Goal: Navigation & Orientation: Find specific page/section

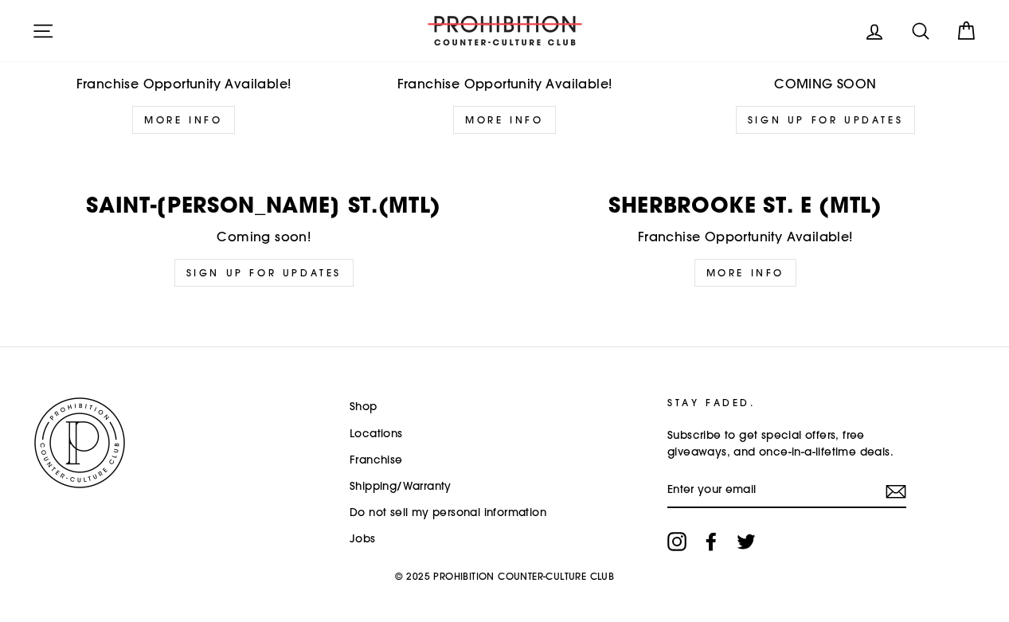
scroll to position [3996, 0]
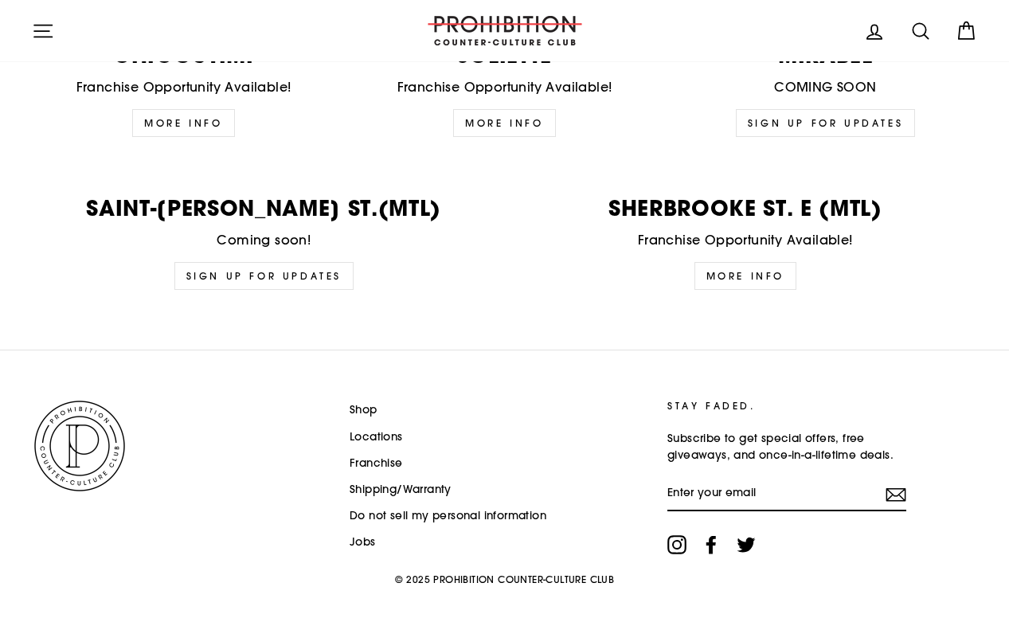
click at [369, 398] on link "Shop" at bounding box center [364, 410] width 28 height 24
click at [96, 198] on p "Saint-Hubert St.(MTL)" at bounding box center [264, 208] width 464 height 22
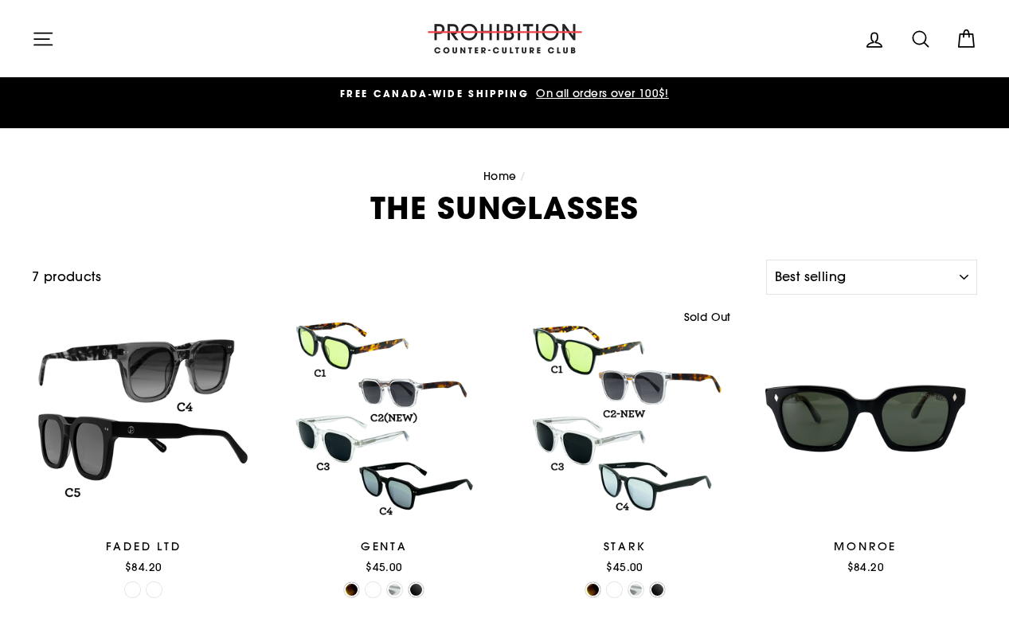
select select "best-selling"
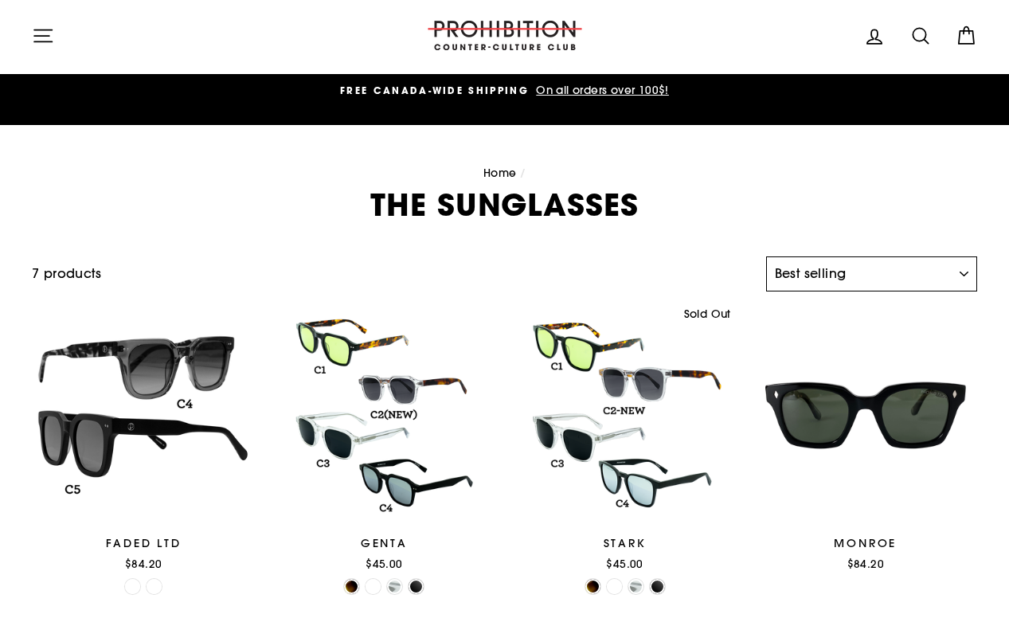
click at [961, 262] on select "Sort Featured Best selling Alphabetically, A-Z Alphabetically, Z-A Price, low t…" at bounding box center [871, 273] width 211 height 35
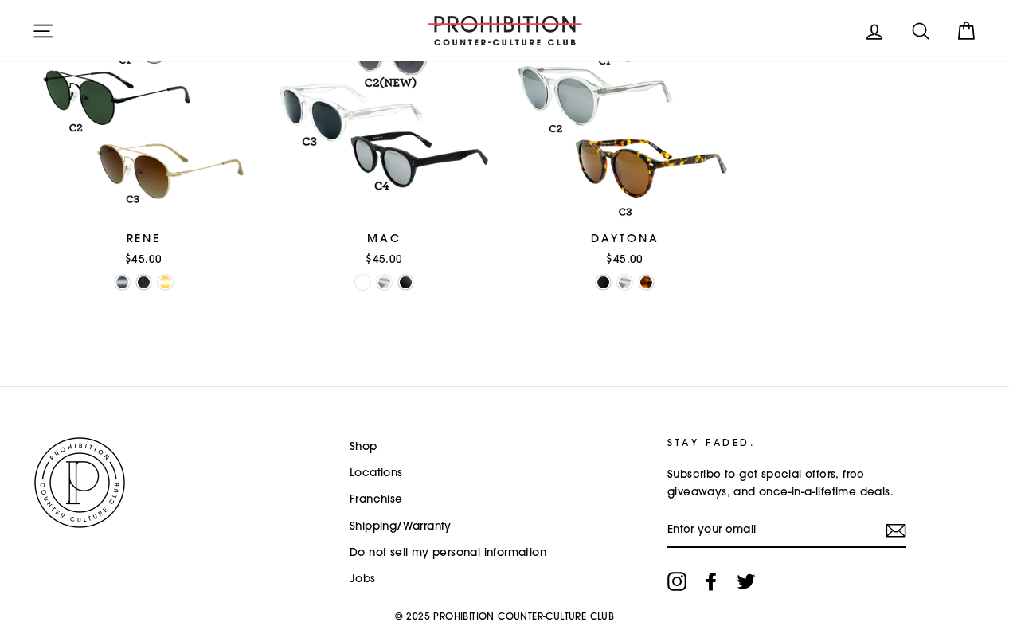
scroll to position [0, 0]
